Goal: Information Seeking & Learning: Learn about a topic

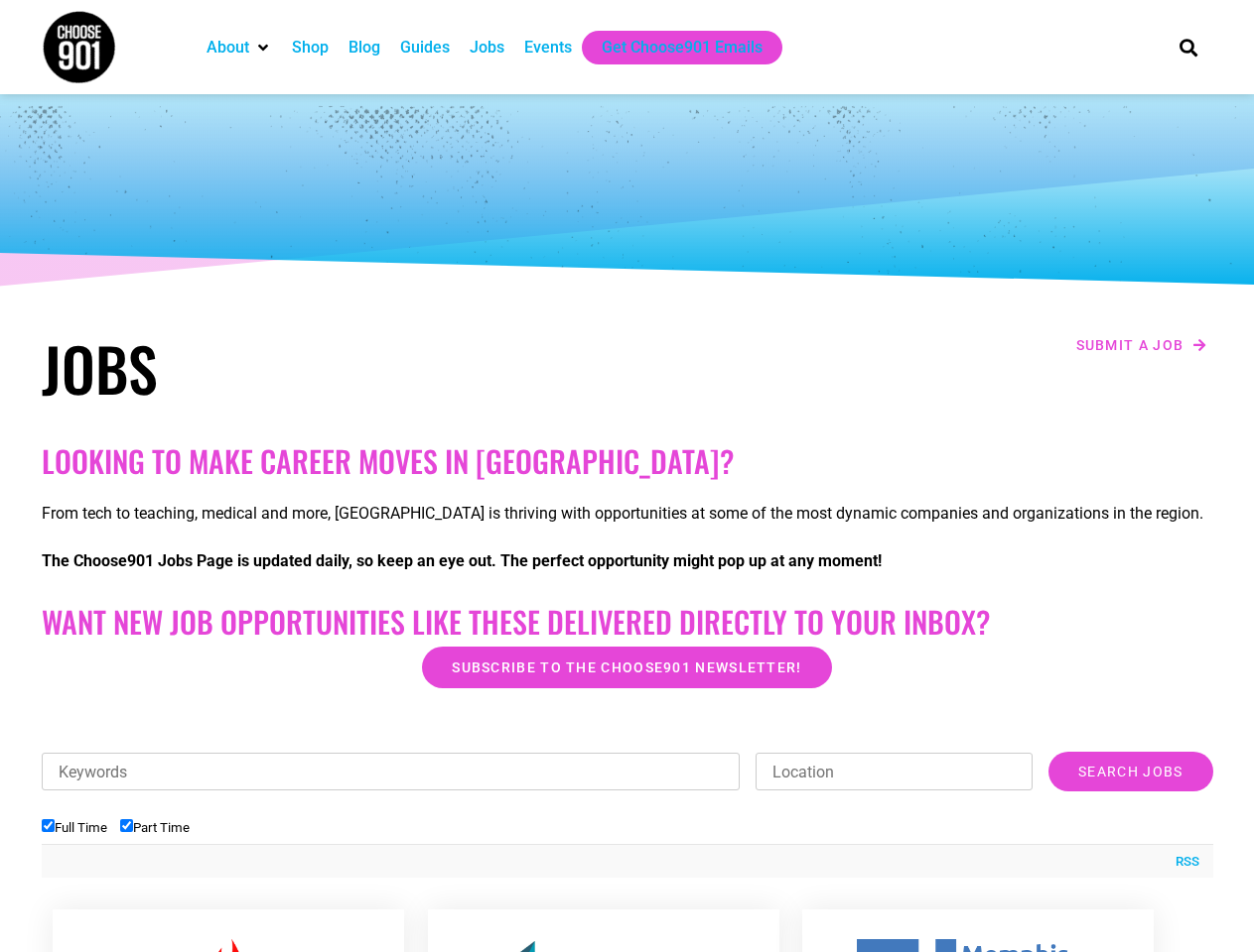
click at [626, 476] on h2 "Looking to make career moves in Memphis?" at bounding box center [627, 462] width 1171 height 36
click at [627, 853] on div "RSS" at bounding box center [627, 861] width 1171 height 34
click at [627, 815] on ul "Full Time Part Time" at bounding box center [627, 828] width 1171 height 33
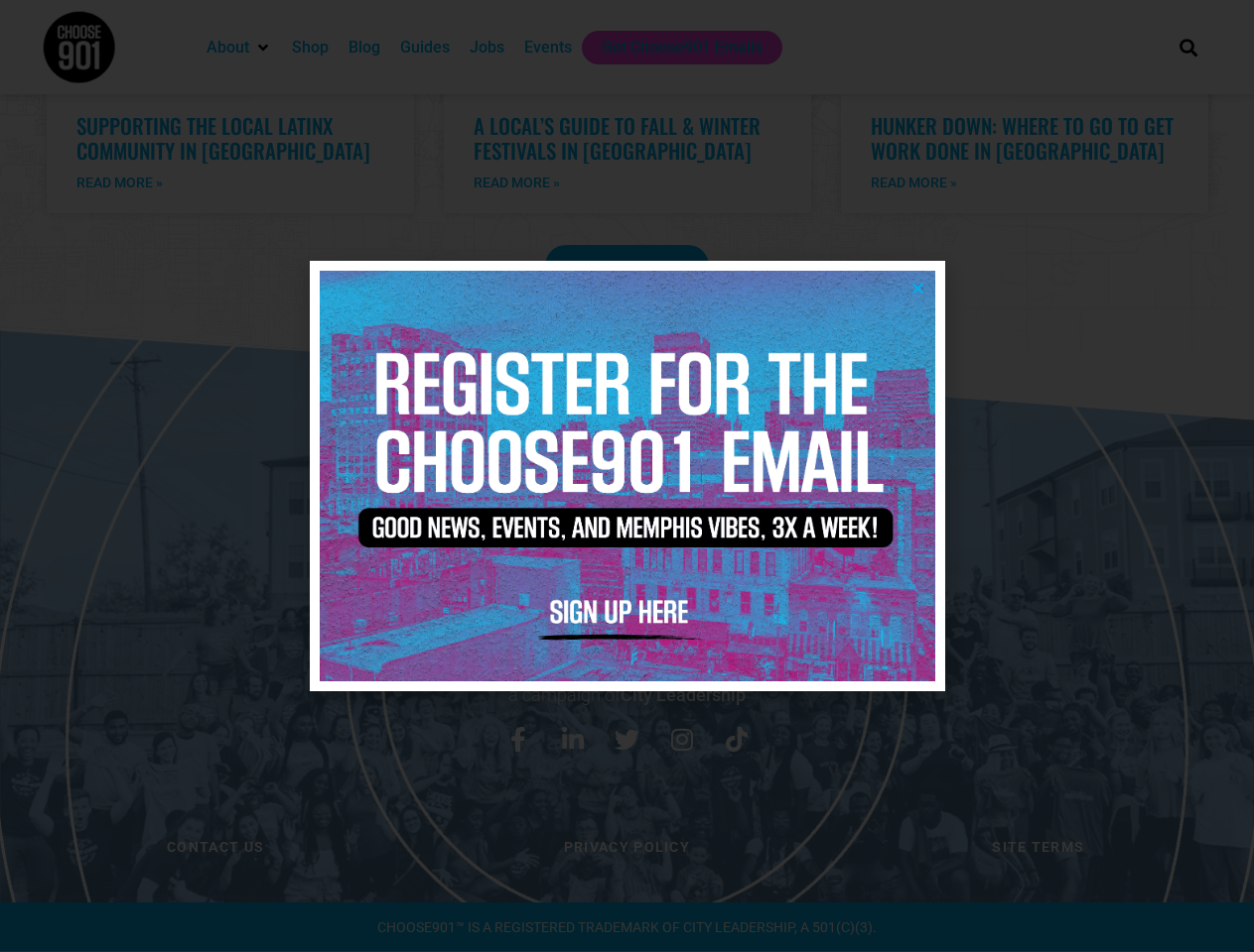
scroll to position [4042, 0]
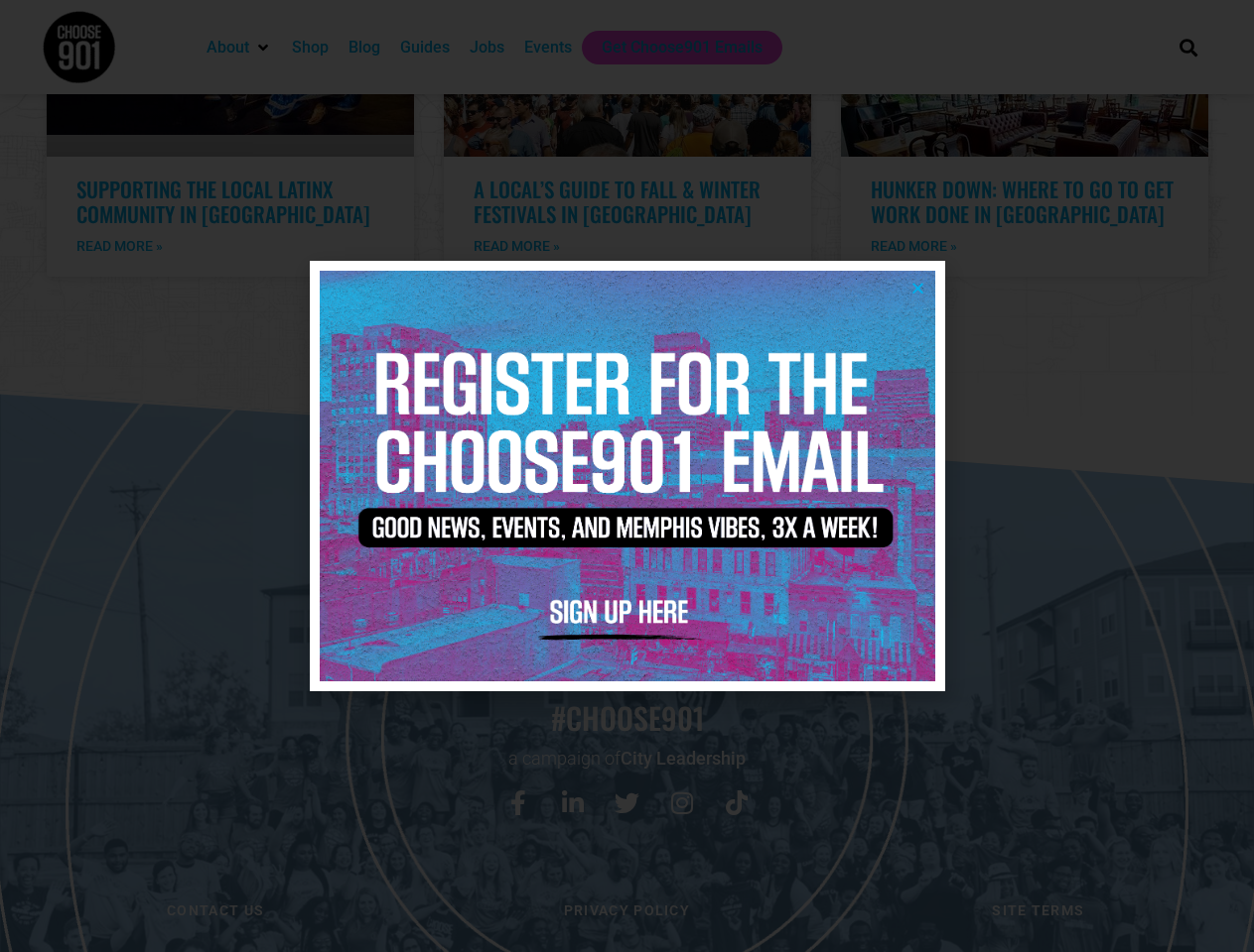
click at [917, 287] on icon "Close" at bounding box center [918, 287] width 15 height 15
